Goal: Information Seeking & Learning: Learn about a topic

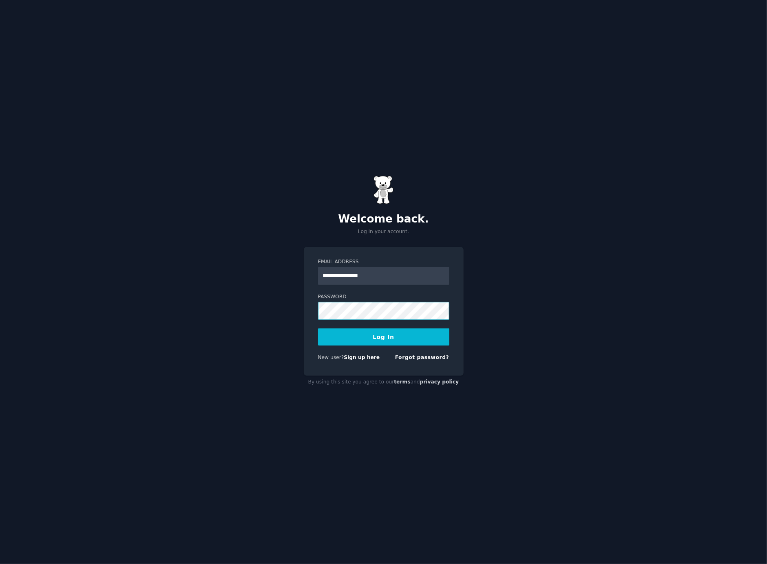
click at [318, 329] on button "Log In" at bounding box center [383, 337] width 131 height 17
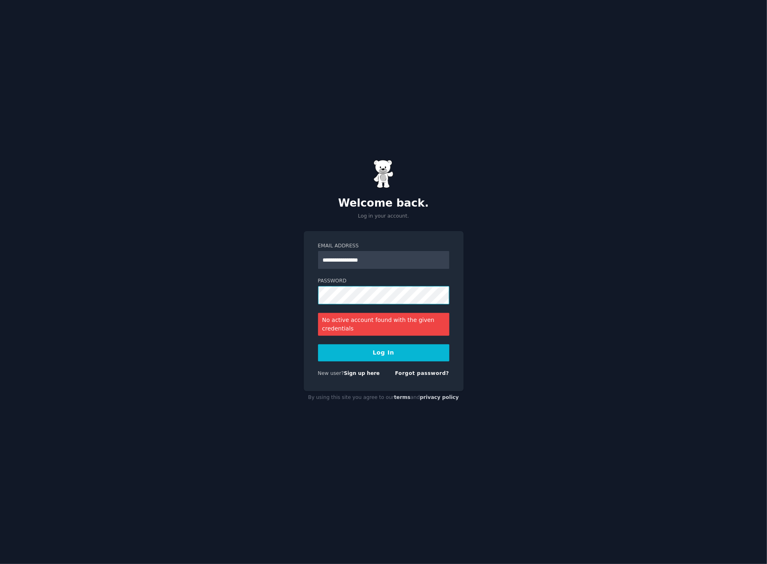
click at [54, 287] on div "**********" at bounding box center [383, 282] width 767 height 564
click at [371, 259] on input "**********" at bounding box center [383, 260] width 131 height 18
click at [318, 344] on button "Log In" at bounding box center [383, 352] width 131 height 17
click at [198, 291] on div "**********" at bounding box center [383, 282] width 767 height 564
drag, startPoint x: 382, startPoint y: 262, endPoint x: 602, endPoint y: 288, distance: 222.4
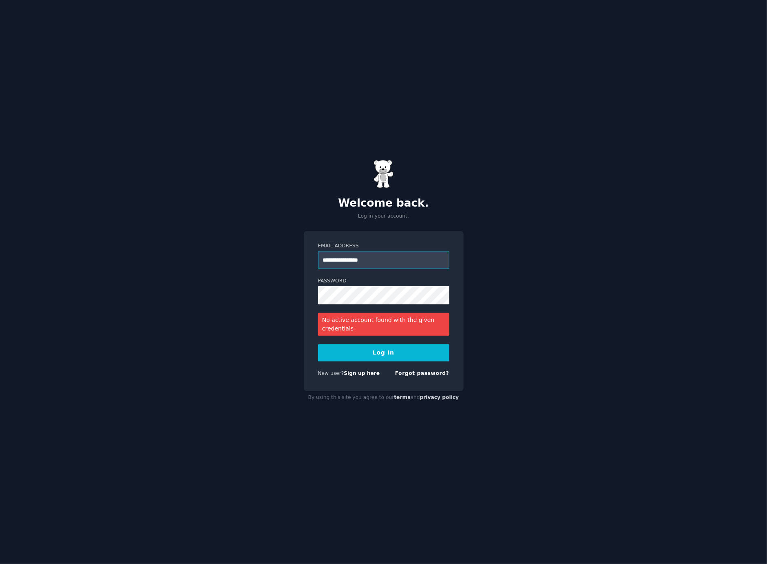
click at [575, 284] on div "**********" at bounding box center [383, 282] width 767 height 564
type input "**********"
click at [318, 344] on button "Log In" at bounding box center [383, 352] width 131 height 17
click at [19, 260] on div "**********" at bounding box center [383, 282] width 767 height 564
click at [318, 344] on button "Log In" at bounding box center [383, 352] width 131 height 17
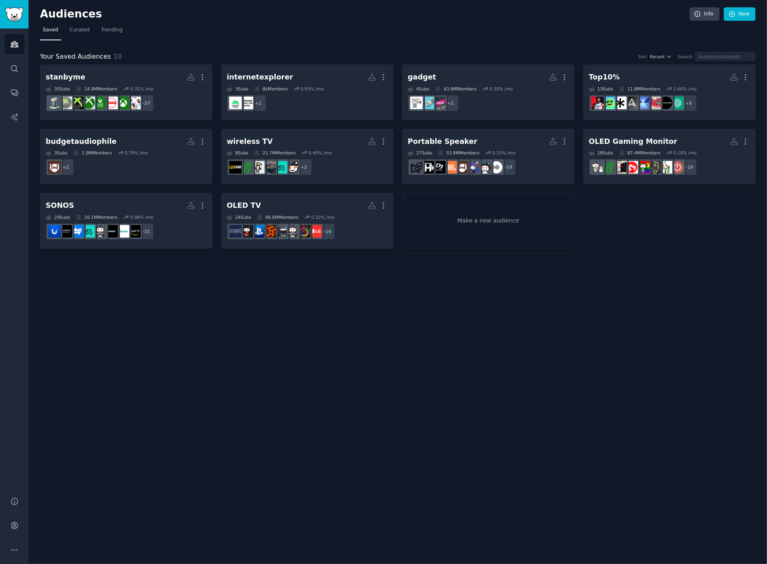
click at [567, 325] on div "Audiences Info New Saved Curated Trending Your Saved Audiences 10 Sort Recent S…" at bounding box center [398, 282] width 738 height 564
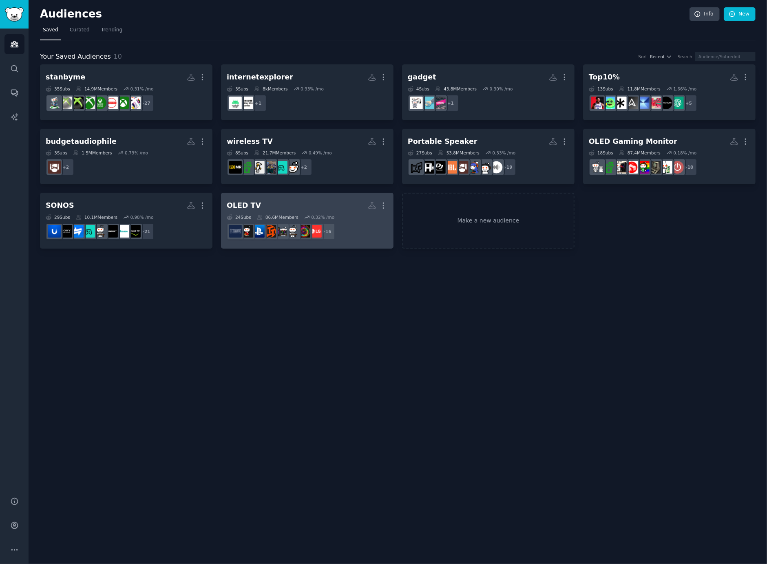
click at [250, 204] on div "OLED TV" at bounding box center [244, 206] width 34 height 10
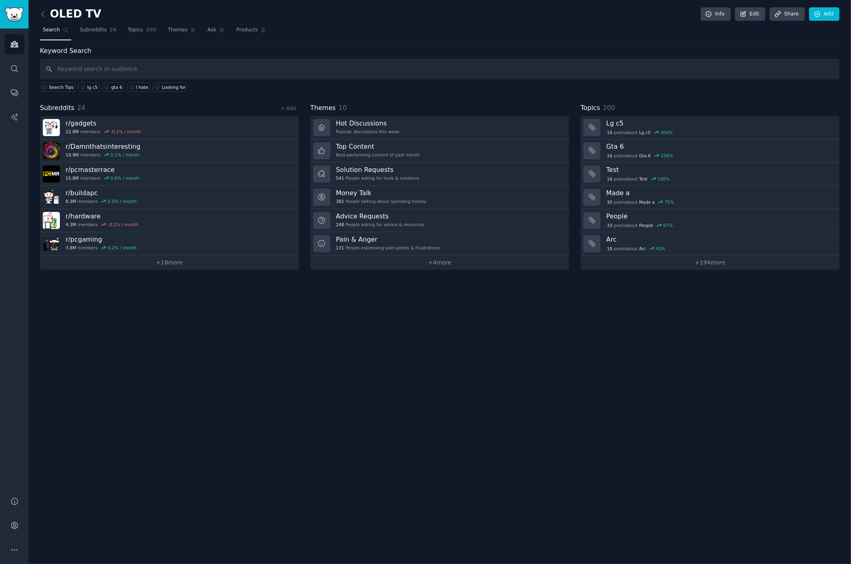
click at [123, 66] on input "text" at bounding box center [440, 69] width 800 height 21
type input "lg oled tv, g5, c5"
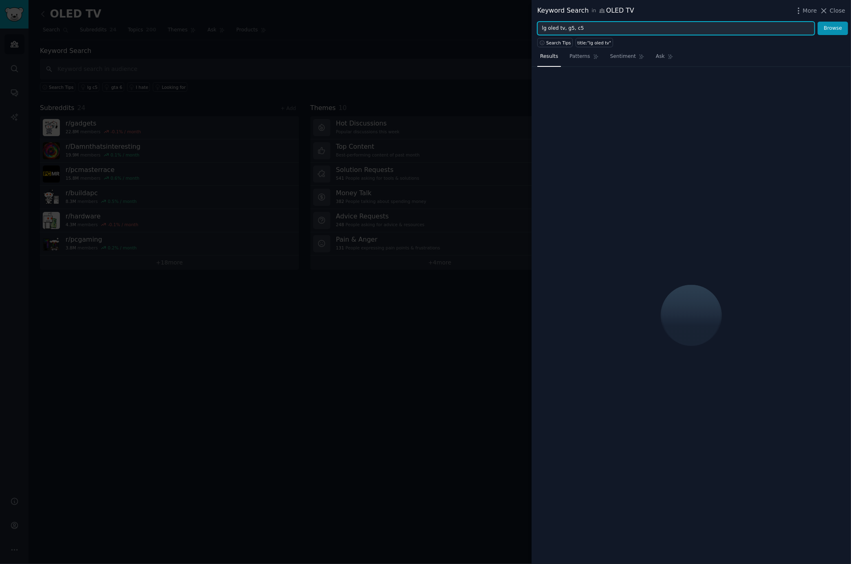
click at [646, 33] on input "lg oled tv, g5, c5" at bounding box center [677, 29] width 278 height 14
type input "lg oled tv, g5, c5, m5"
click at [766, 22] on button "Browse" at bounding box center [833, 29] width 31 height 14
click at [766, 11] on span "More" at bounding box center [810, 11] width 14 height 9
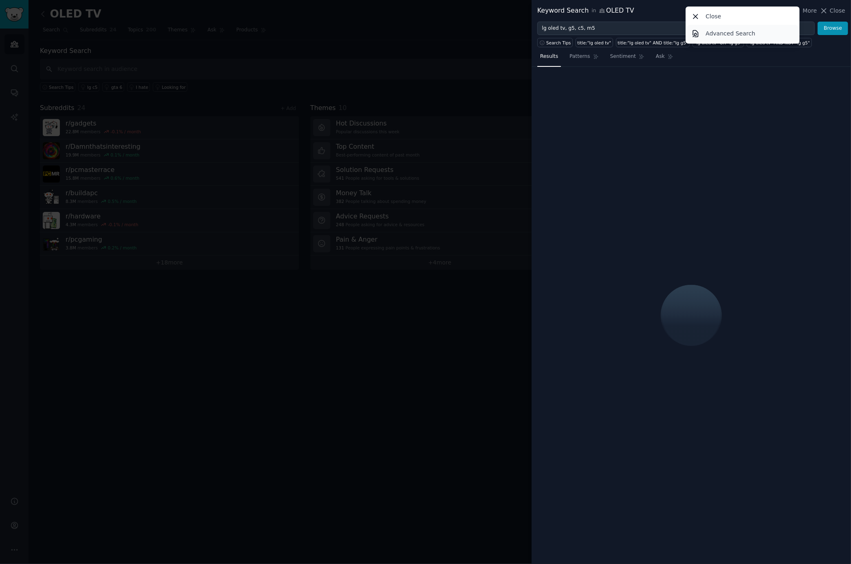
click at [731, 33] on p "Advanced Search" at bounding box center [731, 33] width 50 height 9
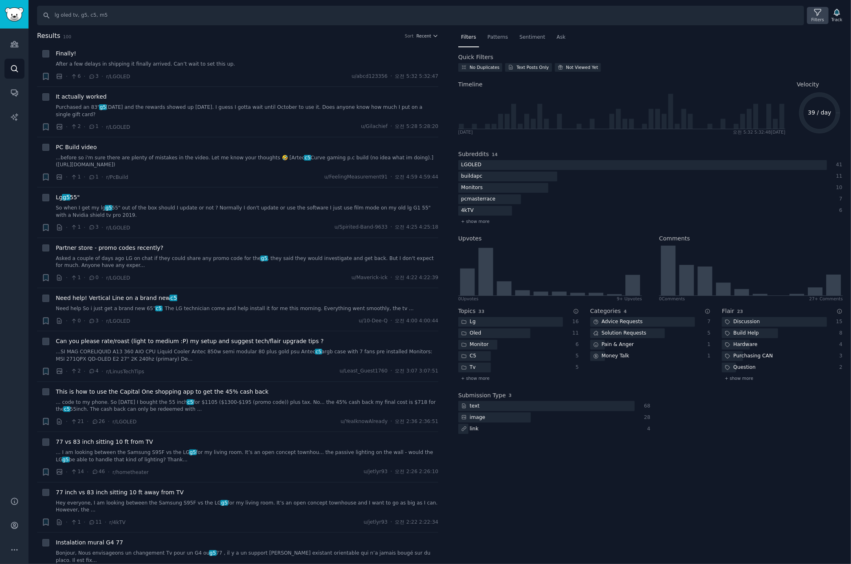
click at [766, 14] on icon at bounding box center [818, 12] width 9 height 9
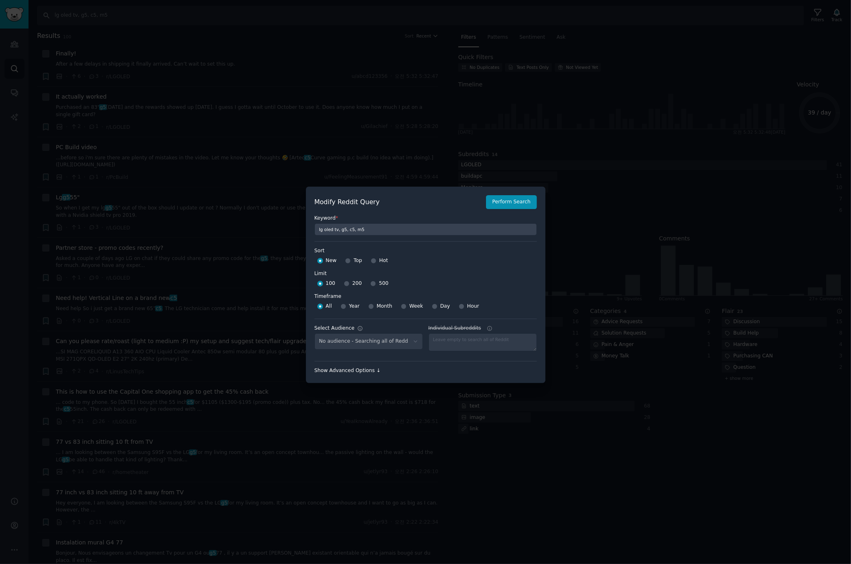
select select "c7830b3eec"
click at [369, 305] on input "Month" at bounding box center [371, 307] width 6 height 6
radio input "true"
click at [371, 282] on input "500" at bounding box center [374, 284] width 6 height 6
radio input "true"
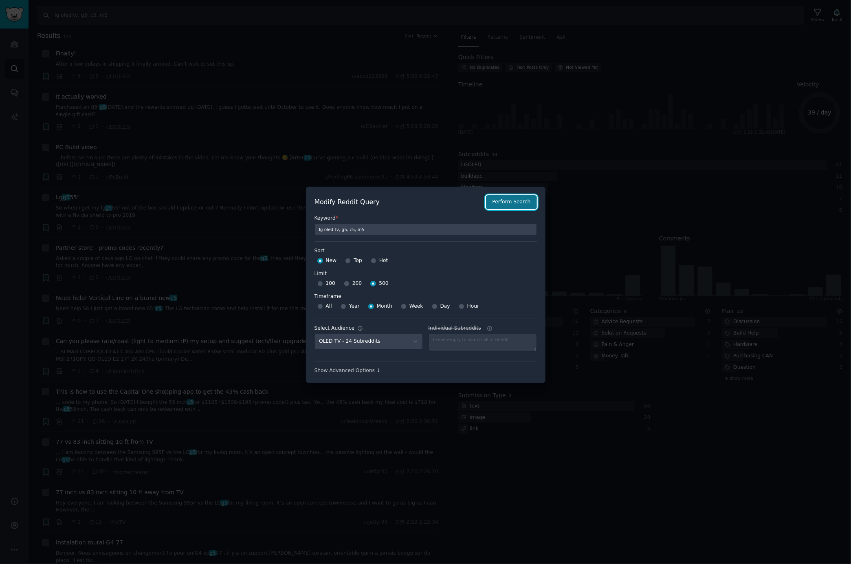
click at [506, 201] on button "Perform Search" at bounding box center [511, 202] width 51 height 14
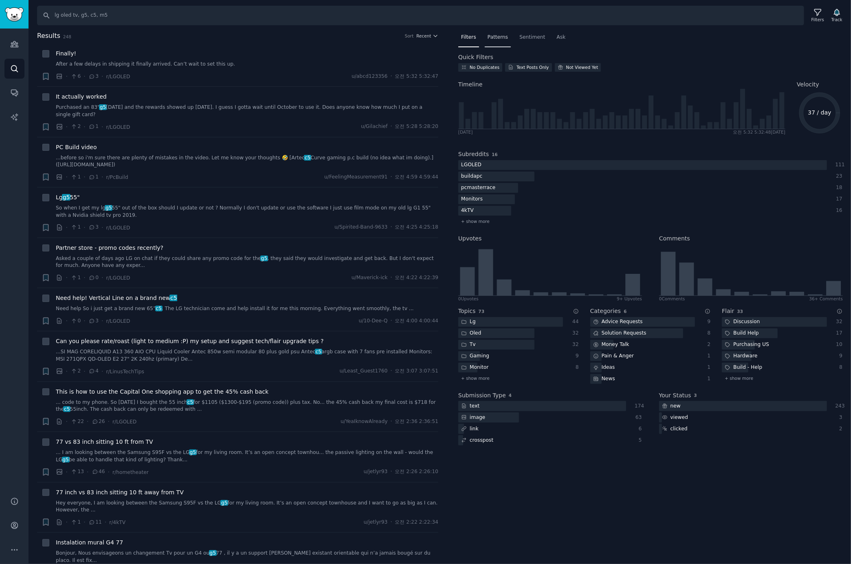
click at [491, 40] on span "Patterns" at bounding box center [498, 37] width 20 height 7
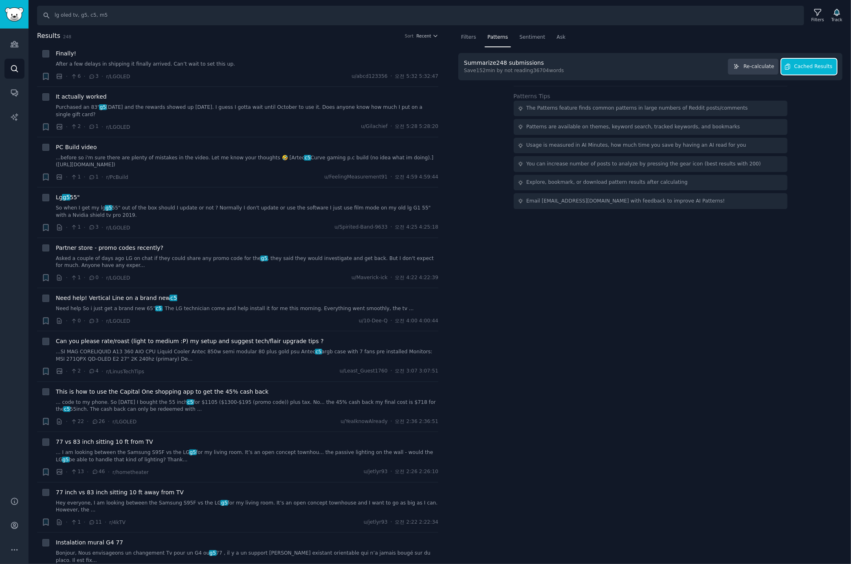
click at [766, 67] on span "Cached Results" at bounding box center [814, 66] width 38 height 7
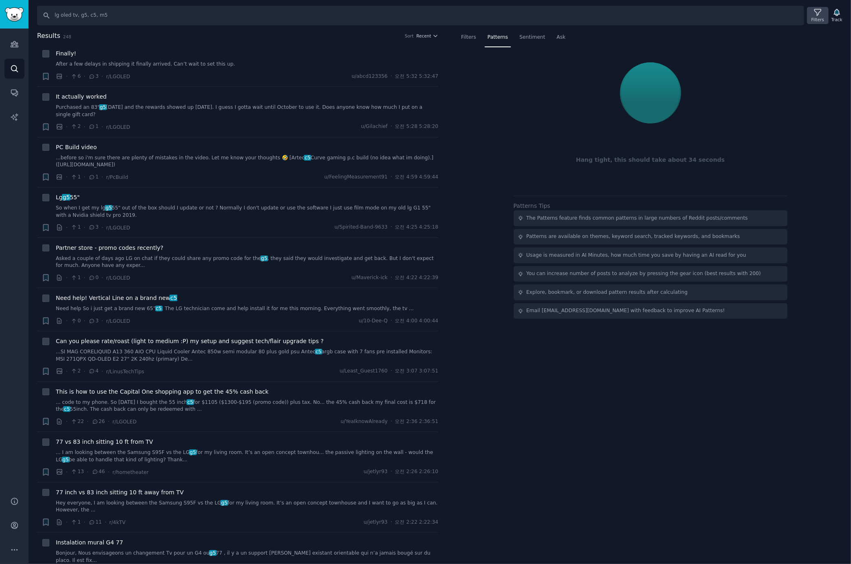
click at [766, 15] on icon at bounding box center [818, 12] width 9 height 9
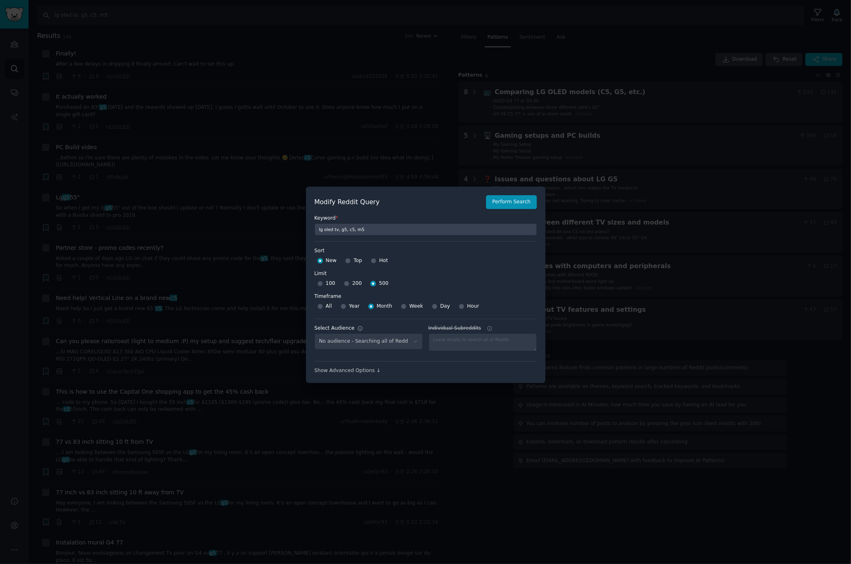
select select "c7830b3eec"
click at [384, 51] on div at bounding box center [425, 282] width 851 height 564
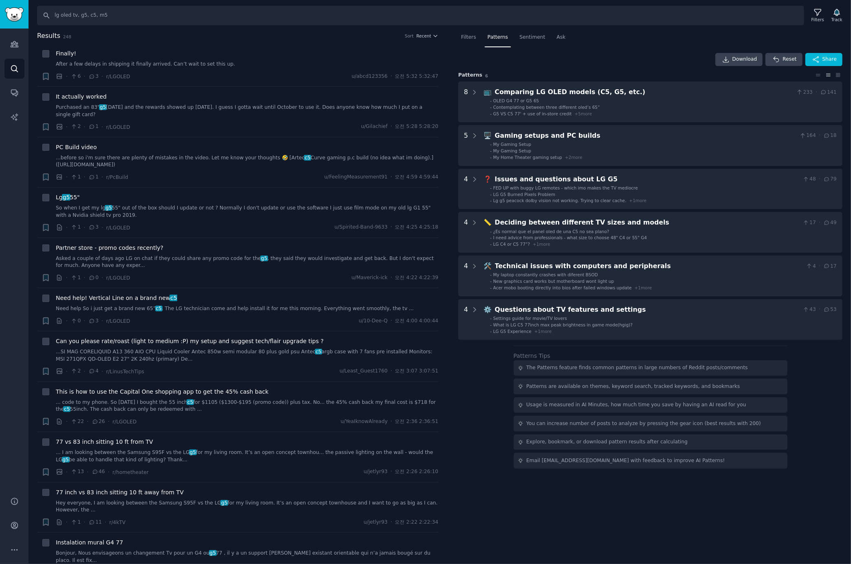
click at [574, 57] on div "Download Reset Share" at bounding box center [651, 59] width 384 height 13
